Goal: Task Accomplishment & Management: Manage account settings

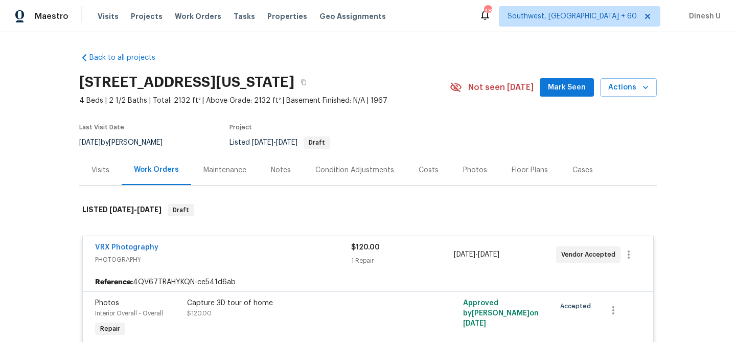
click at [95, 155] on div "Visits" at bounding box center [100, 170] width 42 height 30
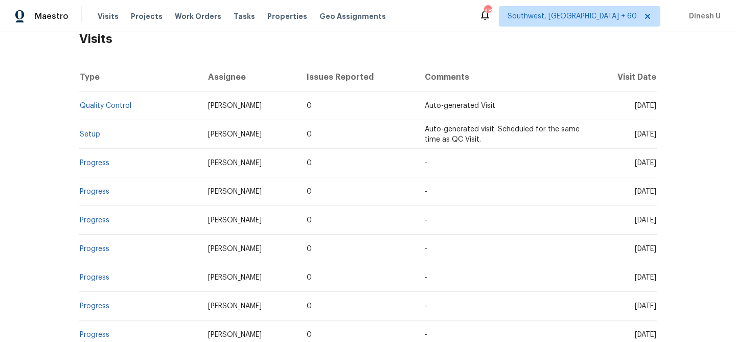
scroll to position [184, 0]
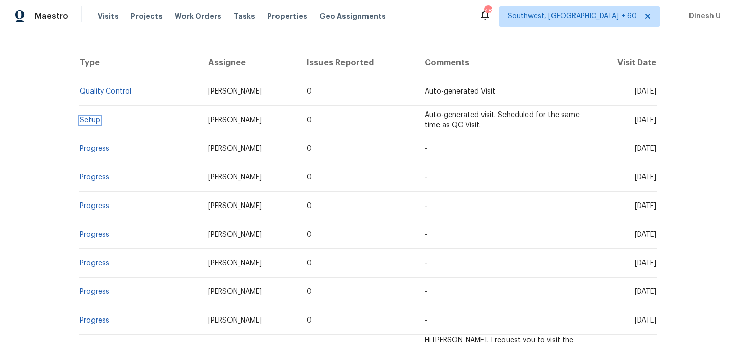
click at [84, 118] on link "Setup" at bounding box center [90, 120] width 20 height 7
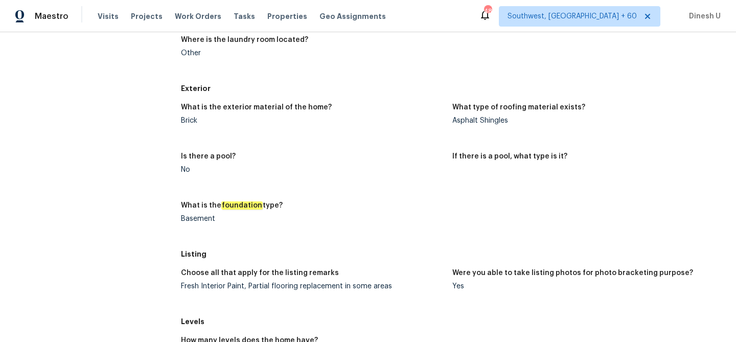
scroll to position [591, 0]
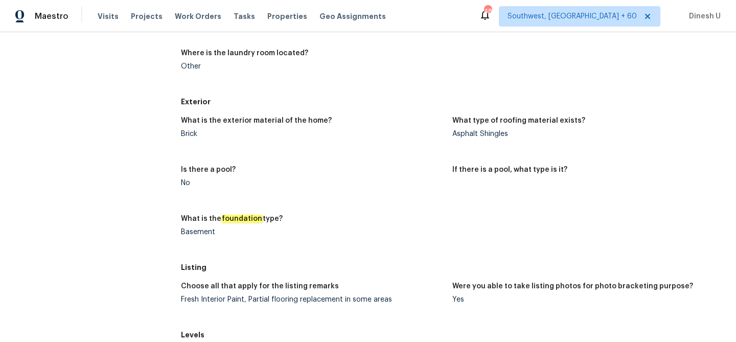
click at [478, 132] on div "Asphalt Shingles" at bounding box center [583, 133] width 263 height 7
copy div "Asphalt Shingles"
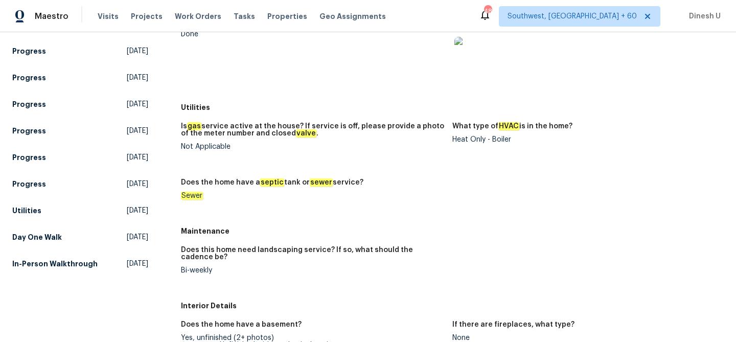
scroll to position [0, 0]
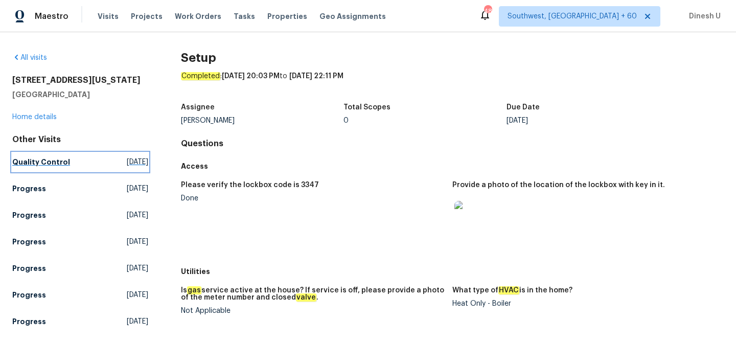
click at [127, 160] on span "Sat, Sep 13 2025" at bounding box center [137, 162] width 21 height 10
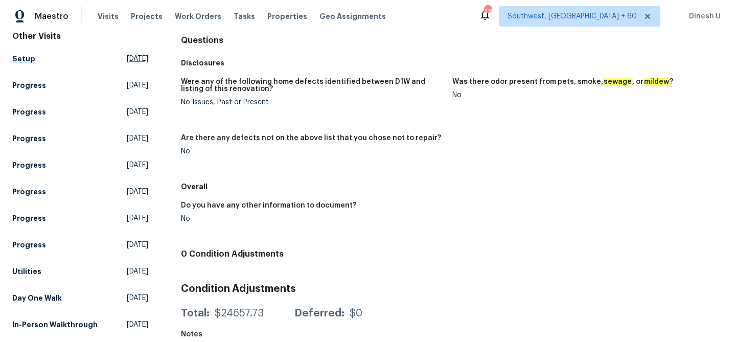
scroll to position [119, 0]
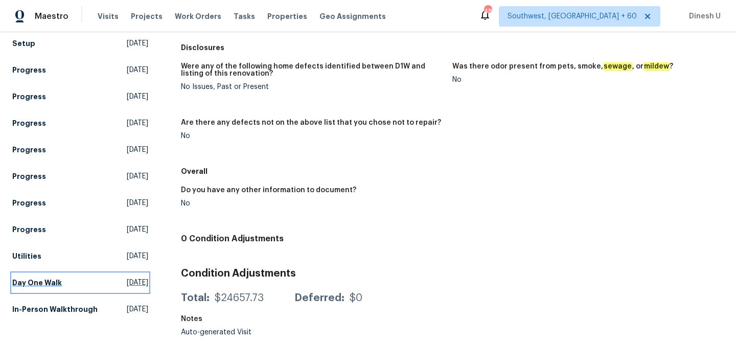
click at [127, 284] on span "Thu, Jul 10 2025" at bounding box center [137, 283] width 21 height 10
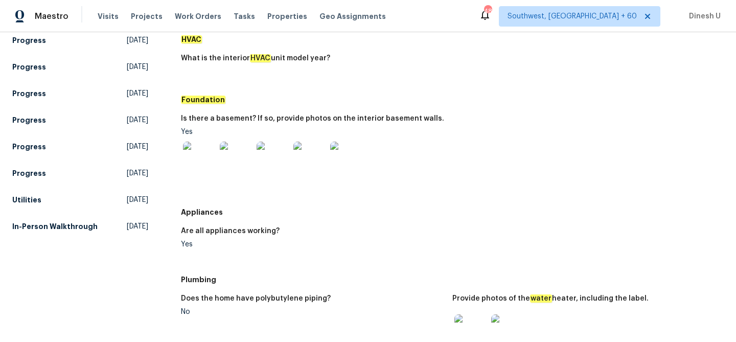
scroll to position [209, 0]
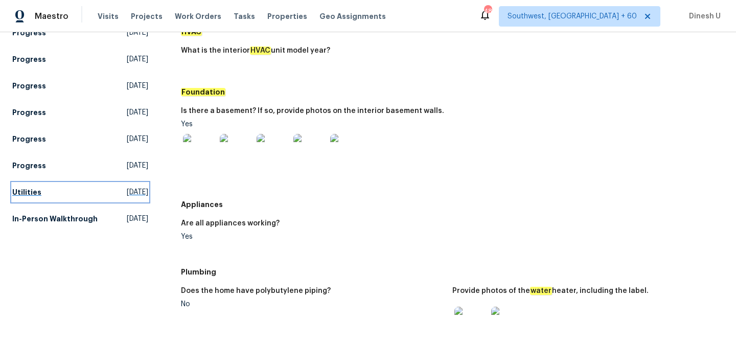
click at [118, 198] on link "Utilities Wed, Jul 16 2025" at bounding box center [80, 192] width 136 height 18
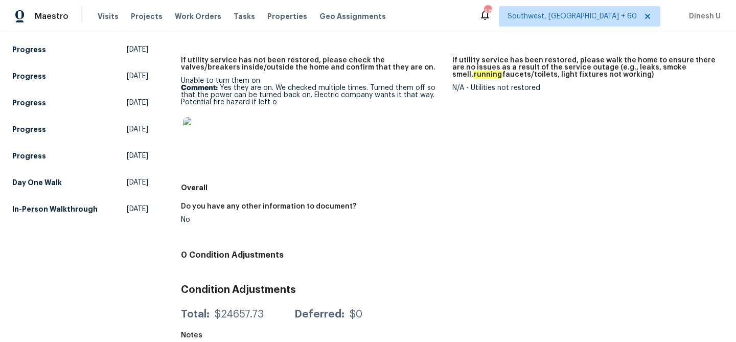
scroll to position [249, 0]
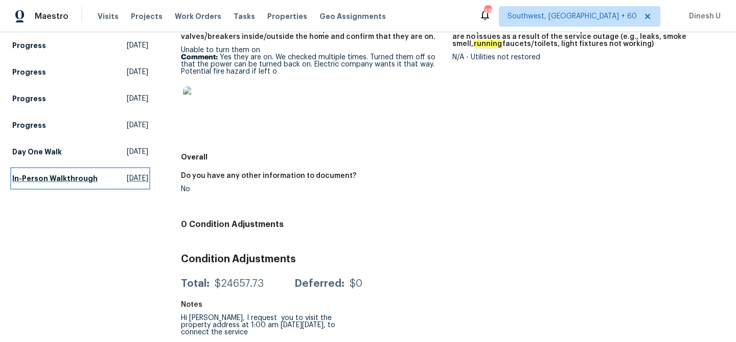
click at [127, 179] on span "Thu, Apr 24 2025" at bounding box center [137, 178] width 21 height 10
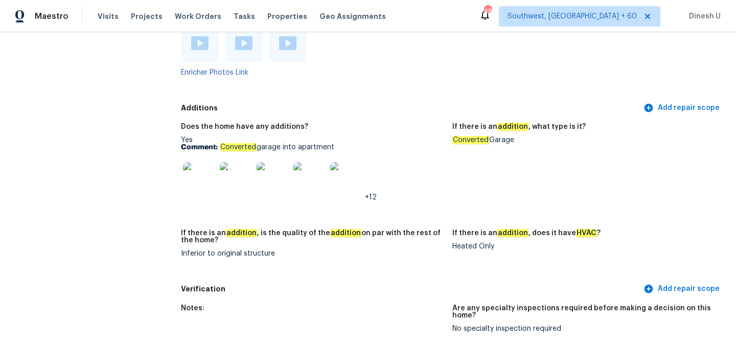
scroll to position [2103, 0]
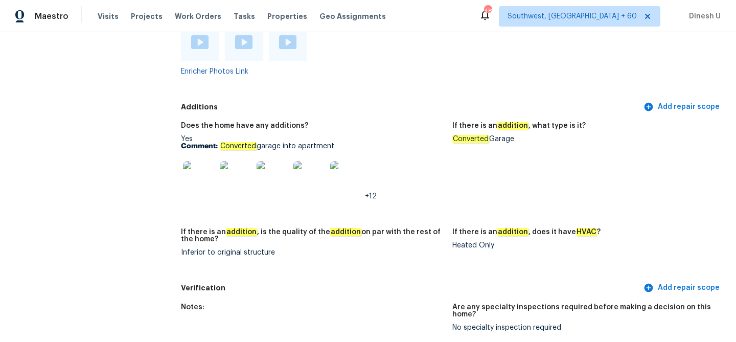
click at [196, 165] on img at bounding box center [199, 177] width 33 height 33
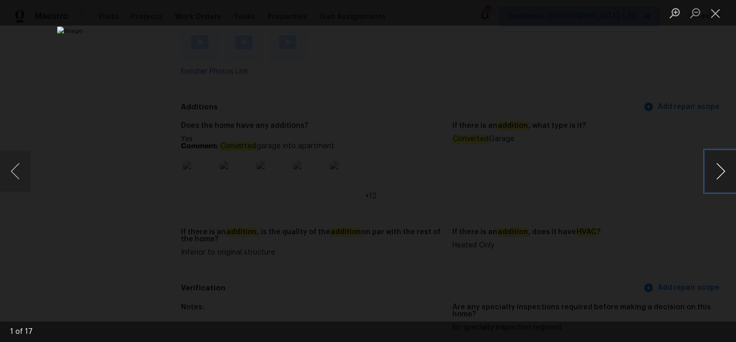
click at [721, 169] on button "Next image" at bounding box center [720, 171] width 31 height 41
click at [719, 17] on button "Close lightbox" at bounding box center [715, 13] width 20 height 18
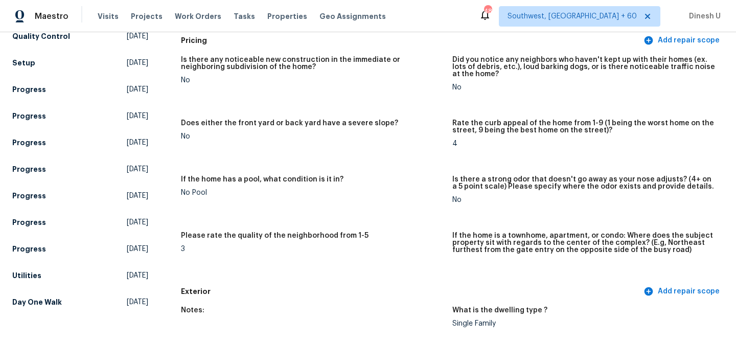
scroll to position [0, 0]
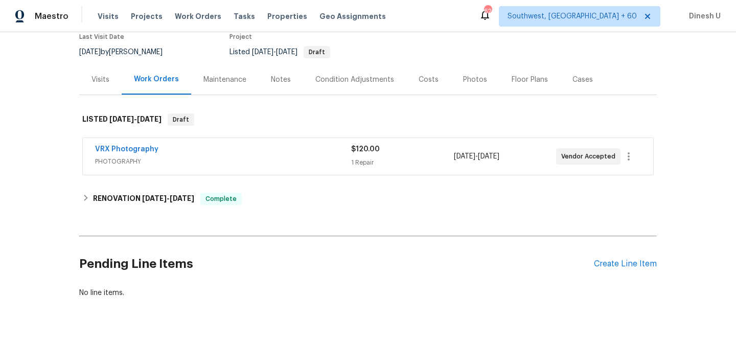
scroll to position [116, 0]
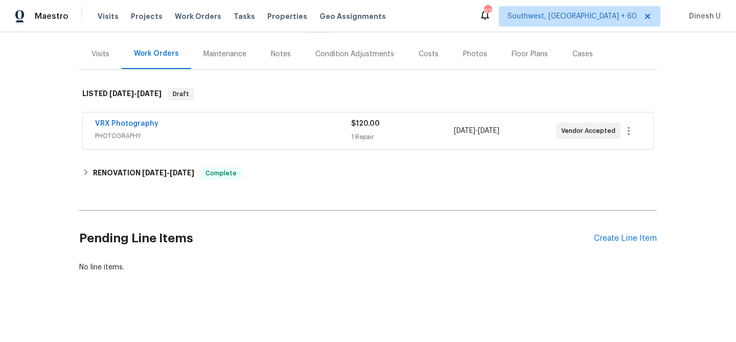
click at [354, 130] on div "$120.00 1 Repair" at bounding box center [402, 131] width 102 height 25
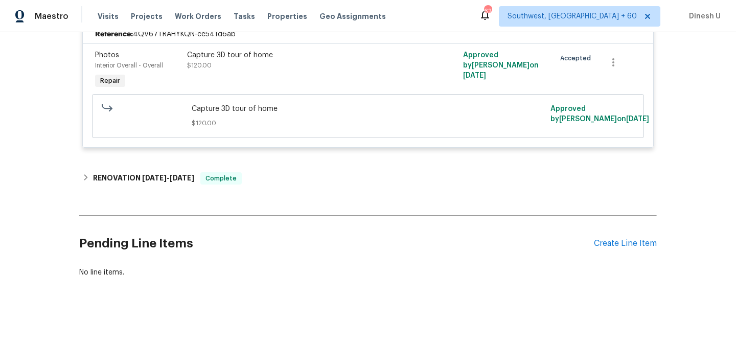
scroll to position [253, 0]
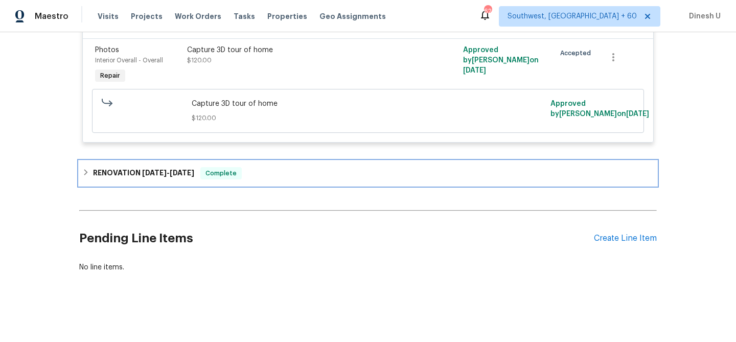
click at [156, 171] on span "[DATE]" at bounding box center [154, 172] width 25 height 7
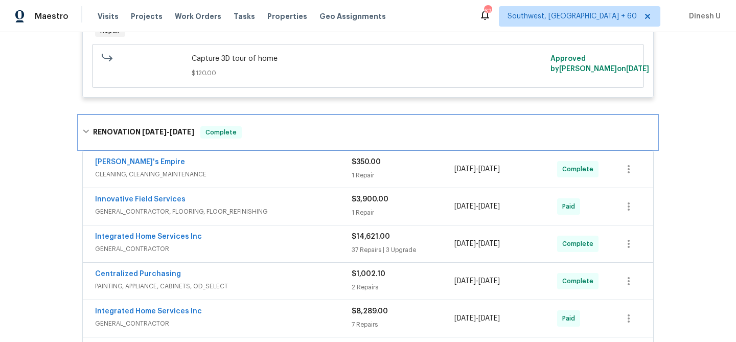
scroll to position [303, 0]
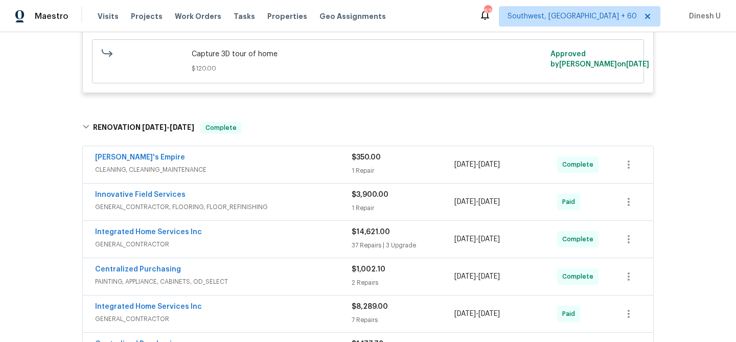
click at [358, 168] on div "1 Repair" at bounding box center [403, 171] width 103 height 10
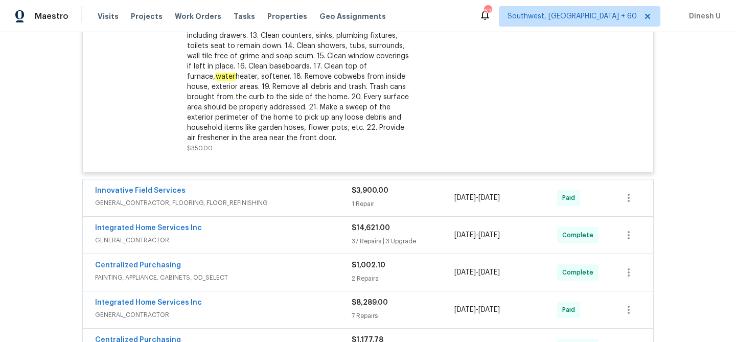
scroll to position [638, 0]
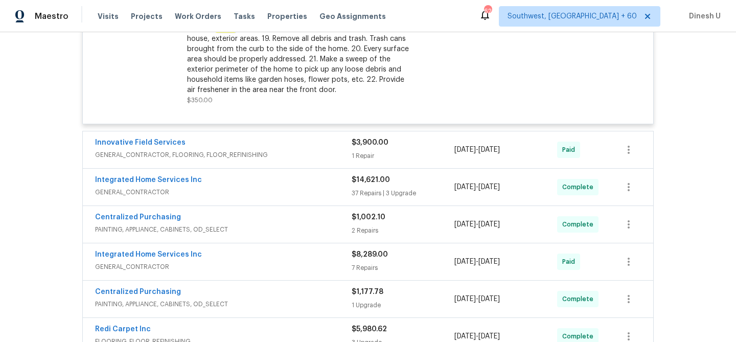
click at [365, 150] on div "$3,900.00 1 Repair" at bounding box center [403, 149] width 103 height 25
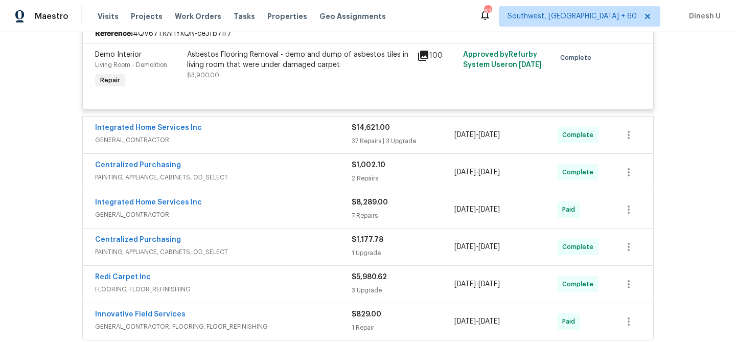
scroll to position [784, 0]
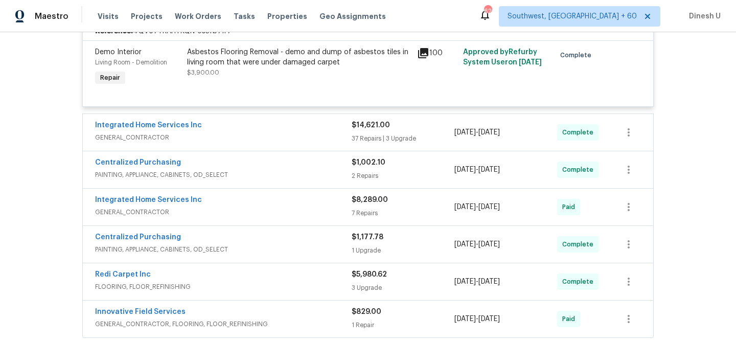
click at [367, 141] on div "37 Repairs | 3 Upgrade" at bounding box center [403, 138] width 103 height 10
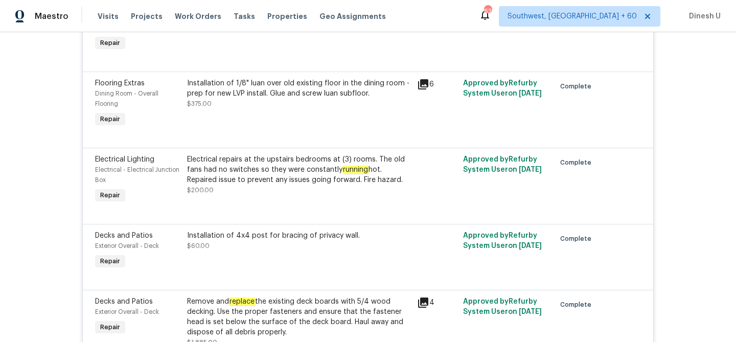
scroll to position [1082, 0]
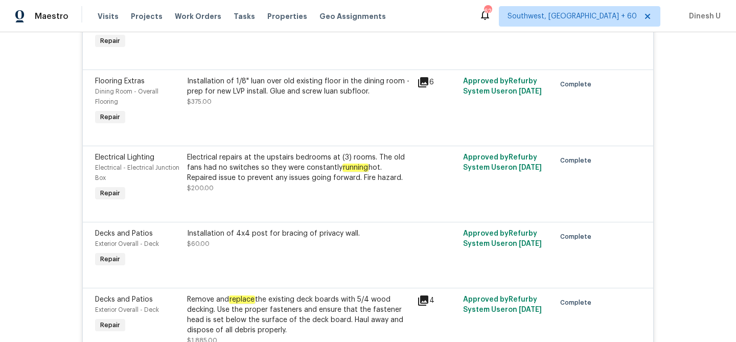
click at [426, 82] on icon at bounding box center [423, 82] width 10 height 10
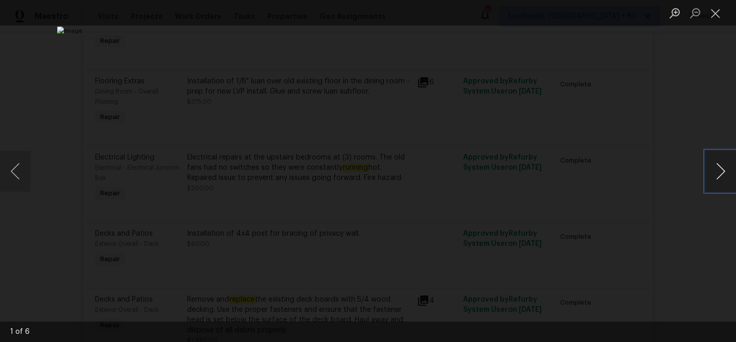
click at [722, 167] on button "Next image" at bounding box center [720, 171] width 31 height 41
click at [718, 15] on button "Close lightbox" at bounding box center [715, 13] width 20 height 18
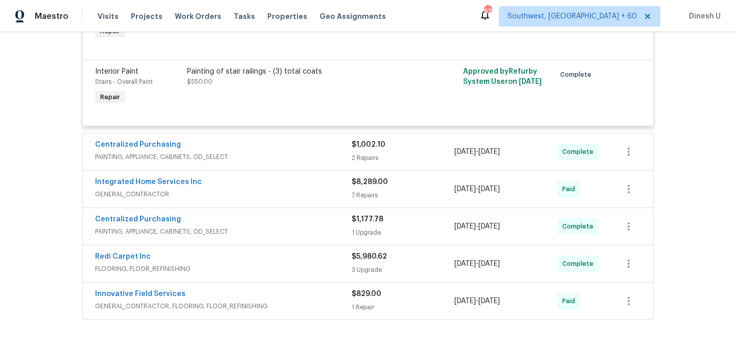
scroll to position [3804, 0]
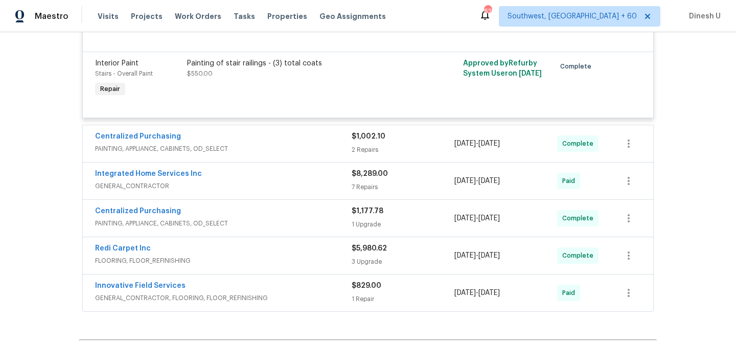
click at [360, 150] on div "2 Repairs" at bounding box center [403, 150] width 103 height 10
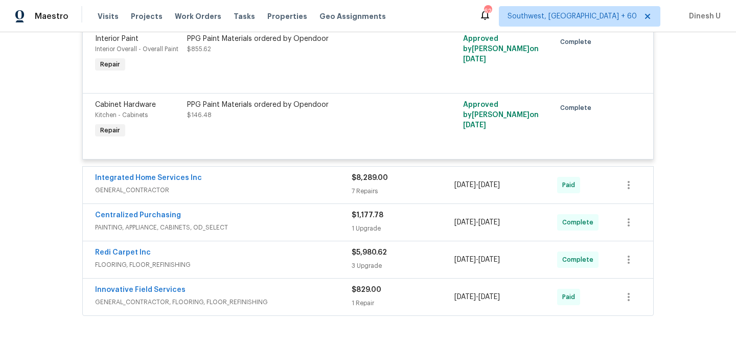
scroll to position [3987, 0]
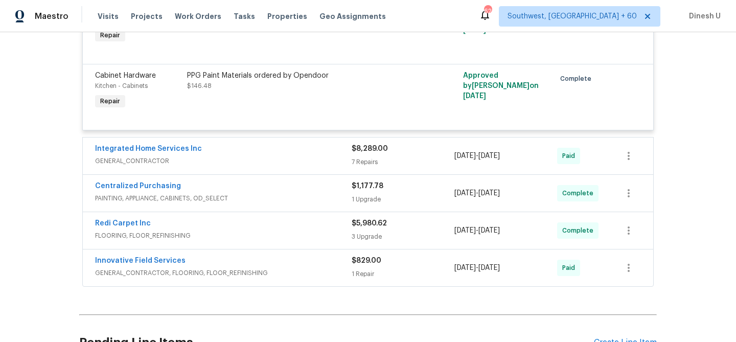
click at [362, 164] on div "7 Repairs" at bounding box center [403, 162] width 103 height 10
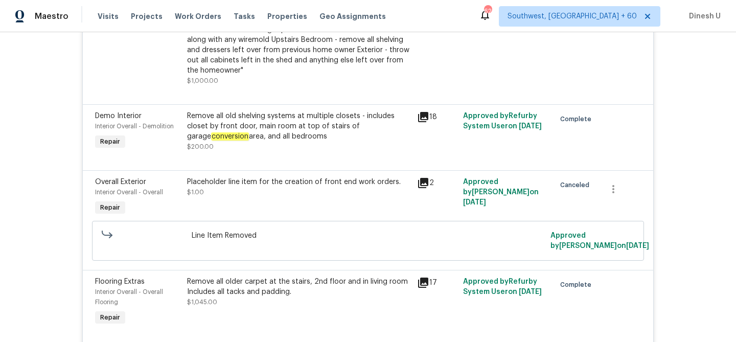
scroll to position [4215, 0]
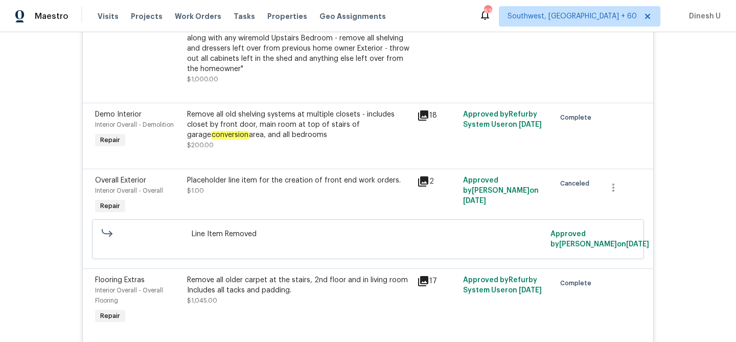
click at [424, 118] on icon at bounding box center [423, 115] width 10 height 10
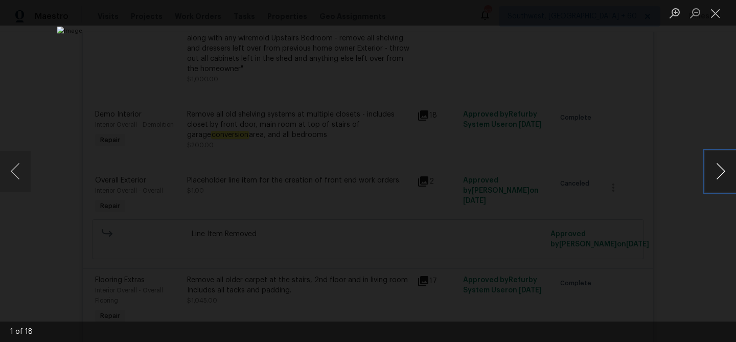
click at [725, 168] on button "Next image" at bounding box center [720, 171] width 31 height 41
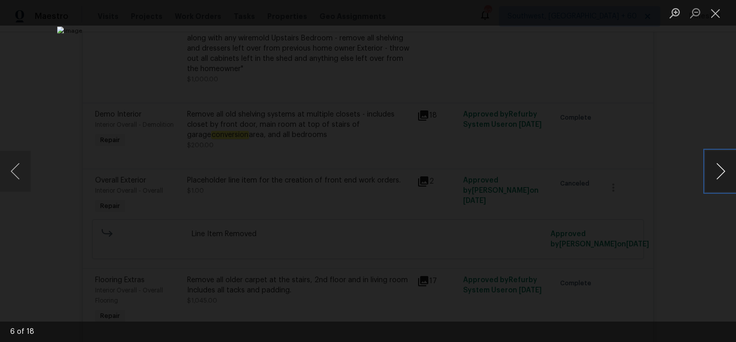
click at [725, 168] on button "Next image" at bounding box center [720, 171] width 31 height 41
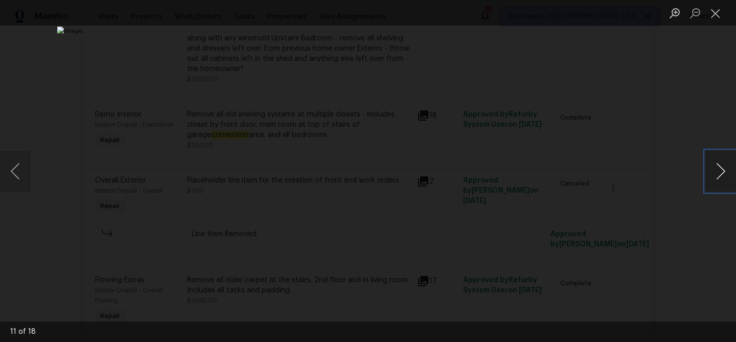
click at [725, 168] on button "Next image" at bounding box center [720, 171] width 31 height 41
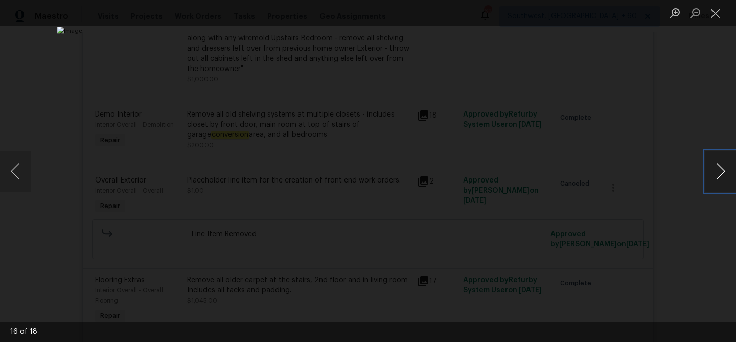
click at [725, 168] on button "Next image" at bounding box center [720, 171] width 31 height 41
click at [716, 10] on button "Close lightbox" at bounding box center [715, 13] width 20 height 18
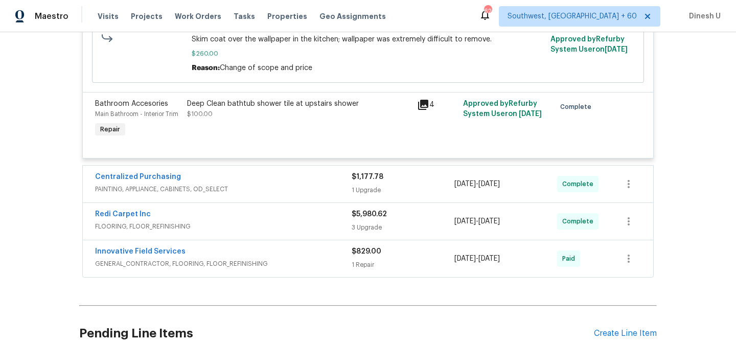
scroll to position [4849, 0]
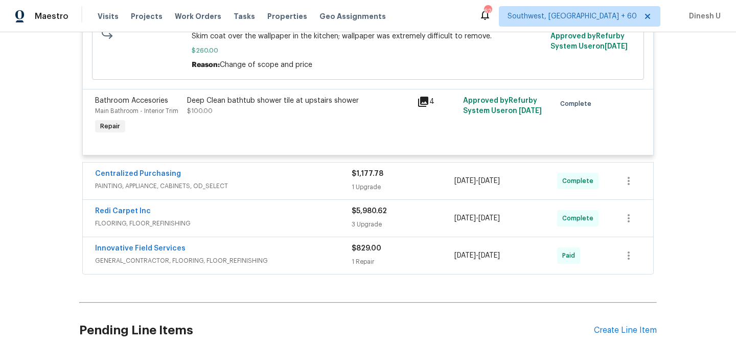
click at [360, 191] on div "1 Upgrade" at bounding box center [403, 187] width 103 height 10
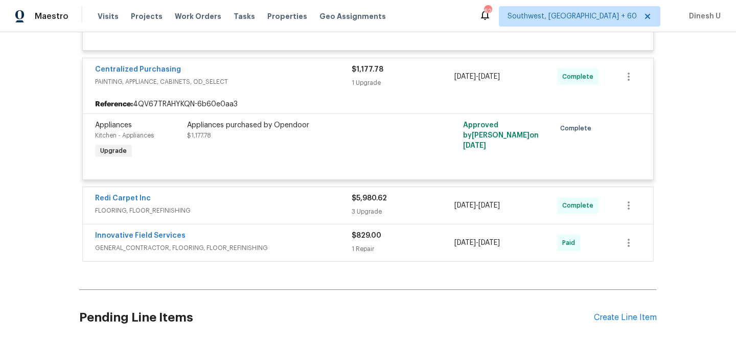
scroll to position [4971, 0]
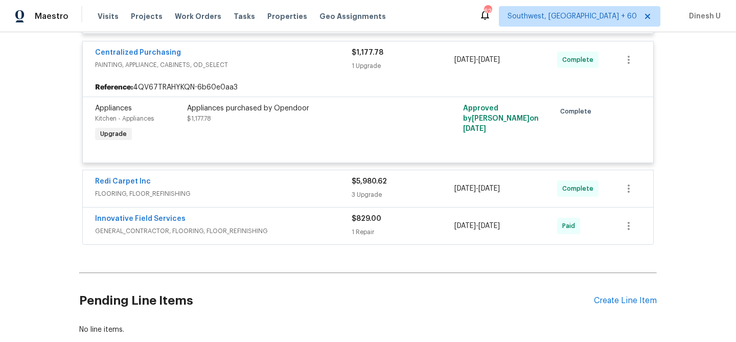
click at [367, 200] on div "3 Upgrade" at bounding box center [403, 195] width 103 height 10
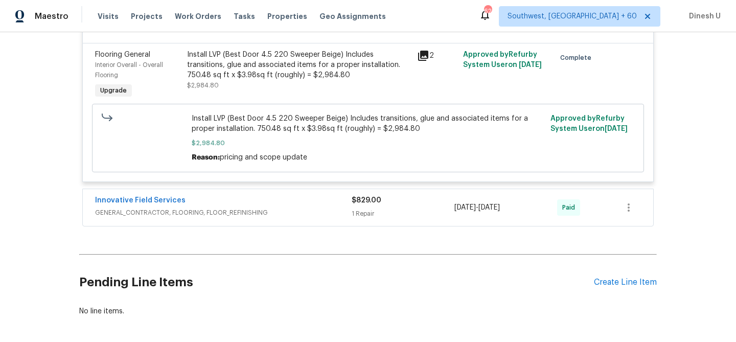
scroll to position [5375, 0]
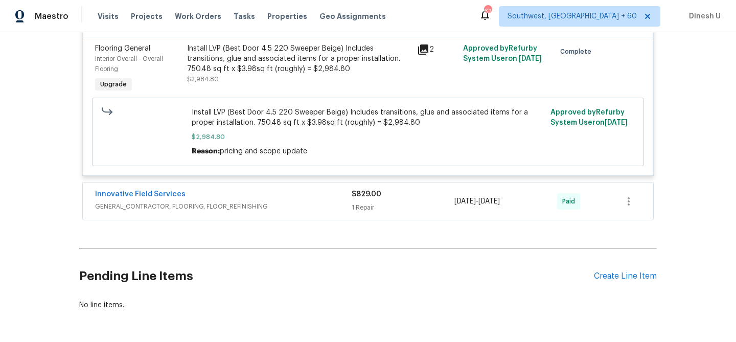
click at [365, 213] on div "1 Repair" at bounding box center [403, 207] width 103 height 10
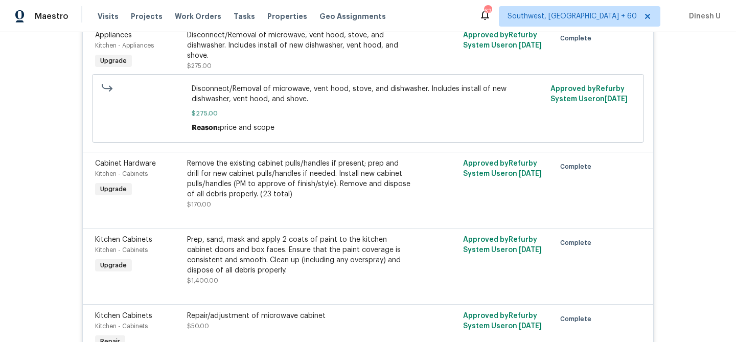
scroll to position [3300, 0]
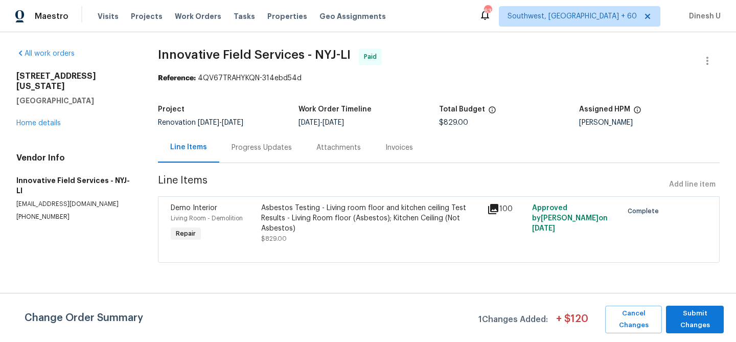
click at [264, 141] on div "Progress Updates" at bounding box center [261, 147] width 85 height 30
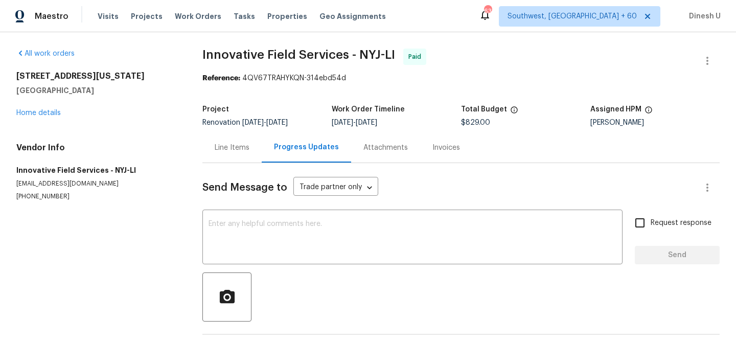
scroll to position [38, 0]
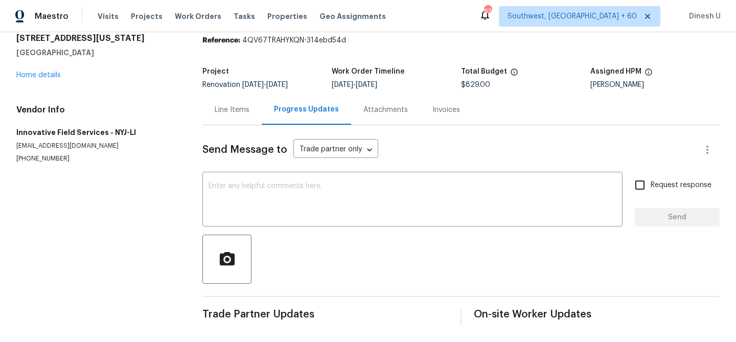
click at [443, 104] on div "Invoices" at bounding box center [446, 110] width 52 height 30
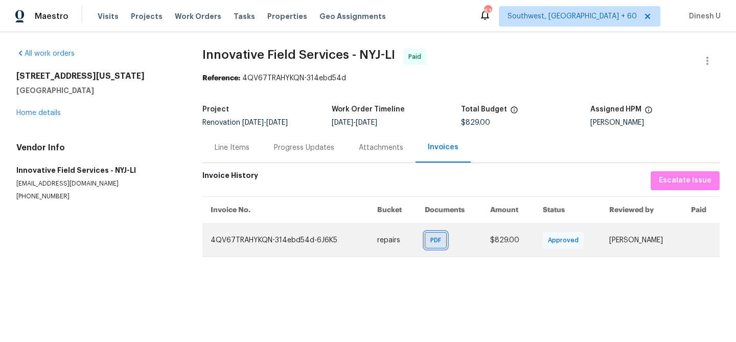
click at [430, 238] on span "PDF" at bounding box center [437, 240] width 15 height 10
